Goal: Navigation & Orientation: Find specific page/section

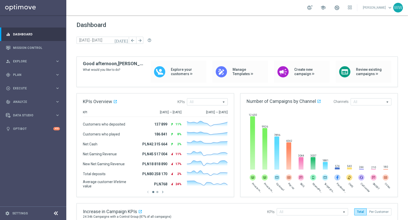
click at [339, 3] on div "school" at bounding box center [329, 7] width 45 height 9
click at [339, 7] on span at bounding box center [337, 8] width 6 height 6
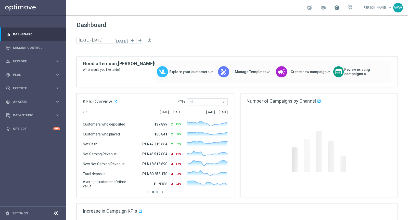
click at [337, 9] on span at bounding box center [337, 8] width 6 height 6
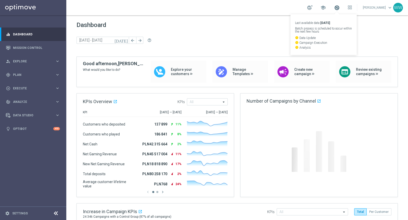
click at [337, 9] on span at bounding box center [337, 8] width 6 height 6
